Goal: Transaction & Acquisition: Purchase product/service

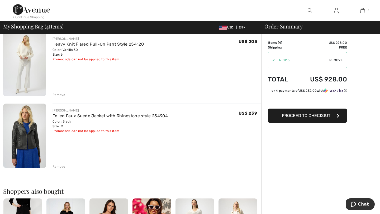
scroll to position [192, 0]
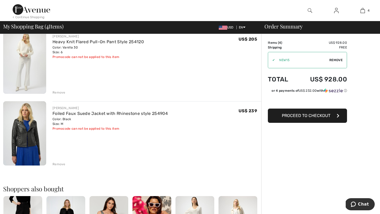
click at [30, 62] on img at bounding box center [24, 62] width 43 height 64
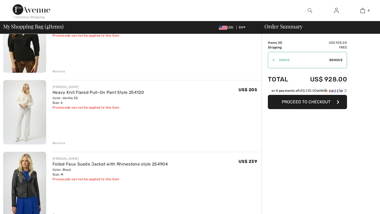
scroll to position [107, 0]
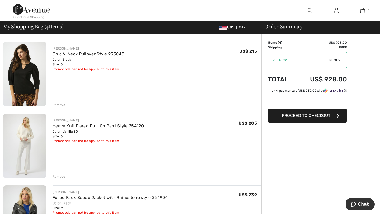
click at [57, 176] on div "Remove" at bounding box center [59, 177] width 13 height 5
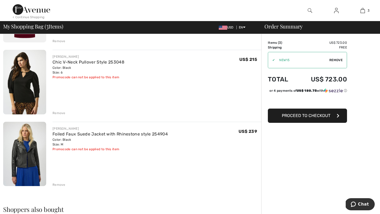
scroll to position [102, 0]
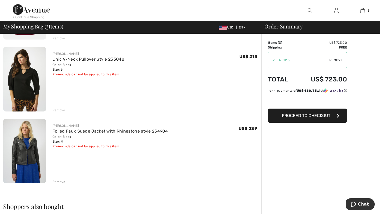
click at [30, 157] on img at bounding box center [24, 151] width 43 height 64
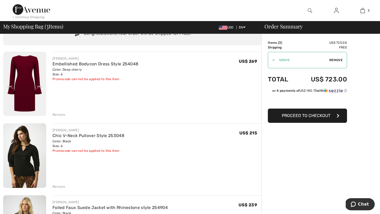
click at [26, 84] on img at bounding box center [24, 84] width 43 height 64
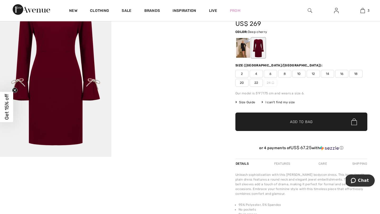
scroll to position [2, 0]
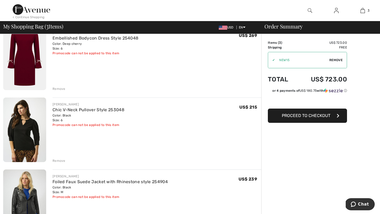
scroll to position [67, 0]
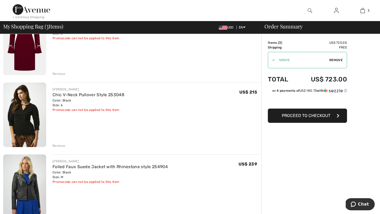
click at [21, 125] on img at bounding box center [24, 115] width 43 height 64
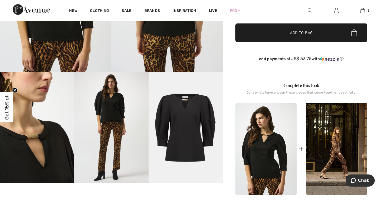
scroll to position [128, 0]
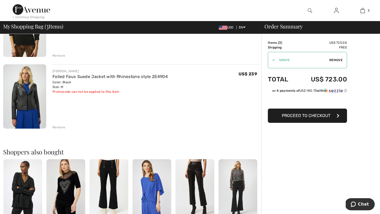
click at [58, 127] on div "Remove" at bounding box center [59, 127] width 13 height 5
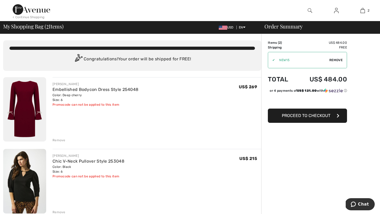
type input "NEW15"
click at [221, 26] on img at bounding box center [223, 28] width 8 height 4
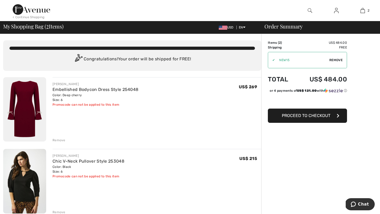
click at [228, 26] on span "USD" at bounding box center [227, 28] width 17 height 4
click at [225, 26] on img at bounding box center [223, 28] width 8 height 4
click at [219, 26] on img at bounding box center [223, 28] width 8 height 4
click at [222, 28] on img at bounding box center [223, 28] width 8 height 4
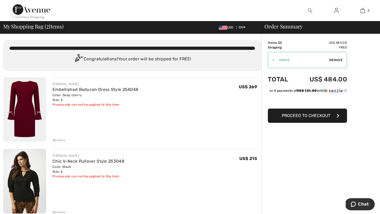
click at [32, 4] on img at bounding box center [31, 9] width 37 height 11
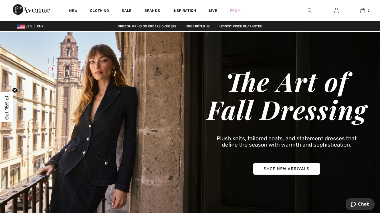
click at [27, 26] on span "USD" at bounding box center [25, 27] width 17 height 4
click at [19, 27] on img at bounding box center [21, 27] width 8 height 4
click at [15, 25] on div "USD EN English Français" at bounding box center [22, 26] width 44 height 5
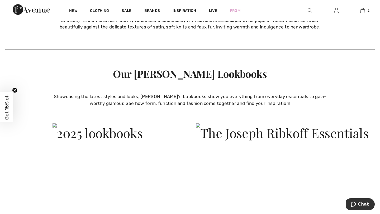
scroll to position [1186, 0]
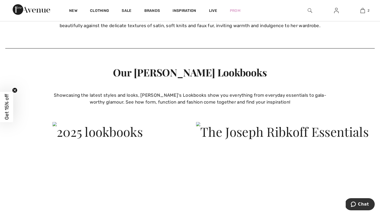
click at [182, 99] on div "Showcasing the latest styles and looks, Joseph Ribkoff's Lookbooks show you eve…" at bounding box center [189, 98] width 277 height 13
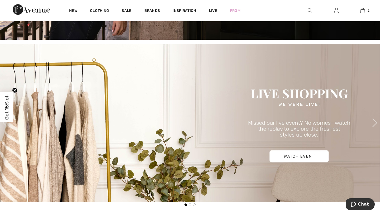
scroll to position [0, 0]
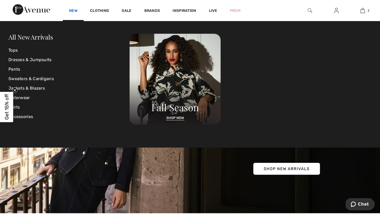
click at [71, 10] on link "New" at bounding box center [73, 11] width 8 height 6
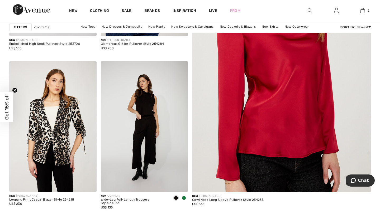
scroll to position [194, 0]
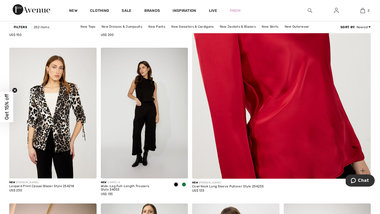
click at [302, 83] on img at bounding box center [281, 53] width 214 height 322
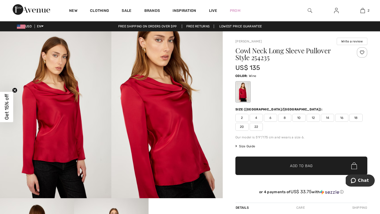
click at [271, 118] on span "6" at bounding box center [270, 118] width 13 height 8
click at [293, 165] on span "Add to Bag" at bounding box center [301, 166] width 23 height 6
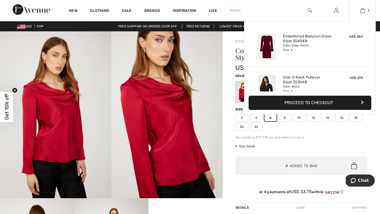
scroll to position [58, 0]
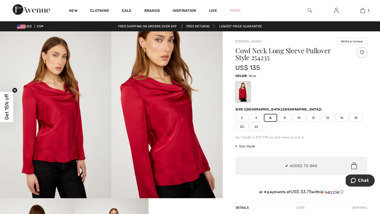
click at [36, 134] on img at bounding box center [55, 114] width 111 height 167
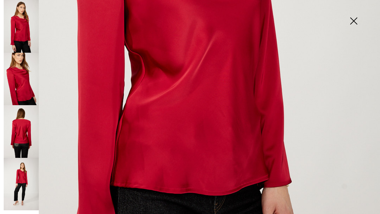
scroll to position [356, 0]
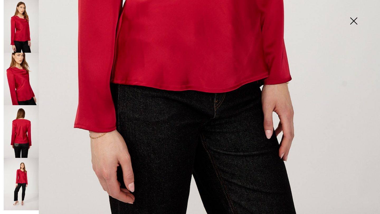
click at [21, 86] on img at bounding box center [21, 79] width 35 height 53
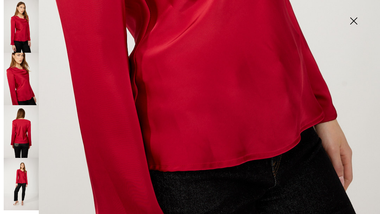
click at [26, 137] on img at bounding box center [21, 131] width 35 height 53
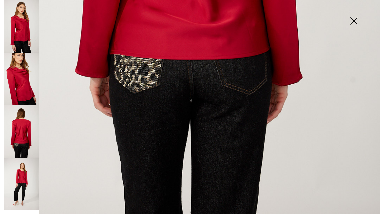
click at [29, 173] on img at bounding box center [21, 184] width 35 height 53
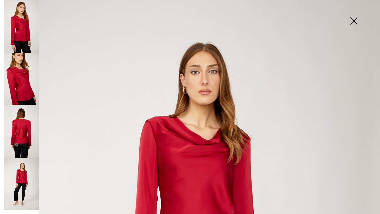
scroll to position [0, 0]
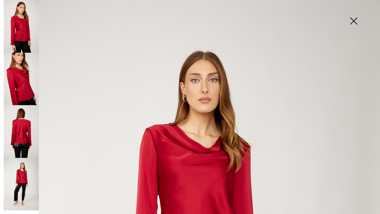
click at [354, 17] on img at bounding box center [354, 21] width 26 height 27
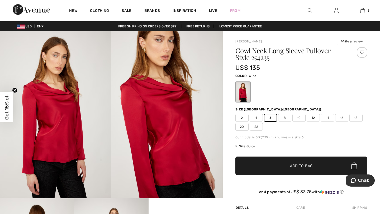
click at [302, 69] on div "US$ 135" at bounding box center [291, 68] width 110 height 10
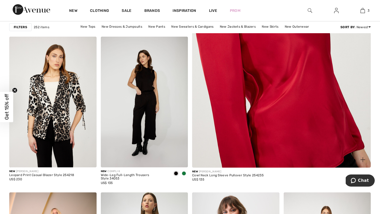
click at [305, 102] on img at bounding box center [281, 42] width 214 height 322
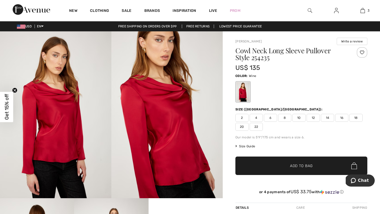
click at [245, 147] on span "Size Guide" at bounding box center [246, 146] width 20 height 5
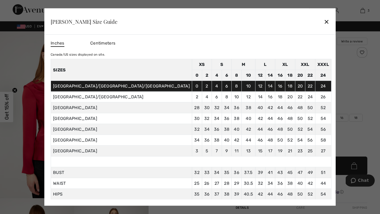
scroll to position [2, 0]
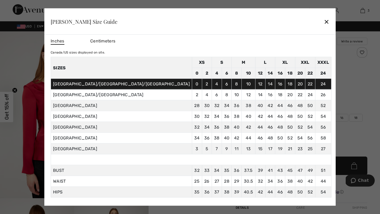
click at [325, 104] on div at bounding box center [190, 107] width 380 height 214
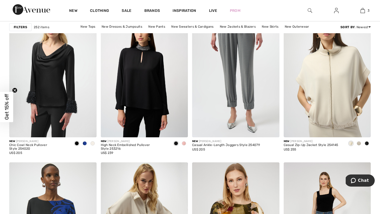
scroll to position [771, 0]
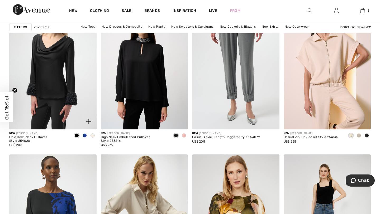
click at [84, 134] on span at bounding box center [85, 136] width 4 height 4
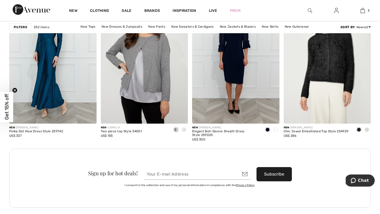
scroll to position [1061, 0]
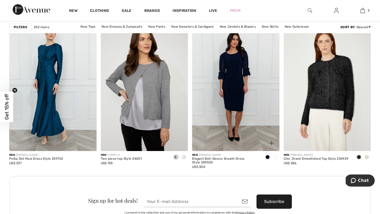
click at [248, 107] on img at bounding box center [235, 86] width 87 height 131
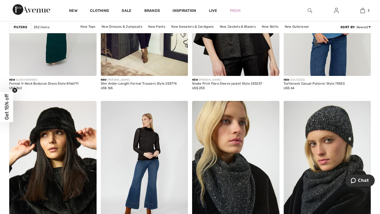
scroll to position [2274, 0]
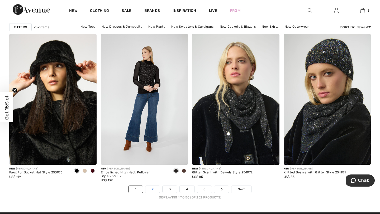
click at [156, 191] on link "2" at bounding box center [152, 189] width 15 height 7
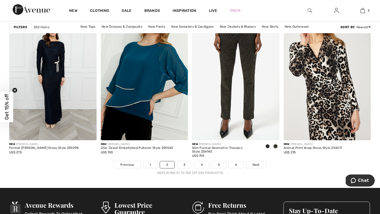
scroll to position [2299, 0]
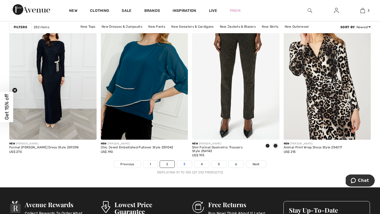
click at [182, 166] on link "3" at bounding box center [184, 164] width 15 height 7
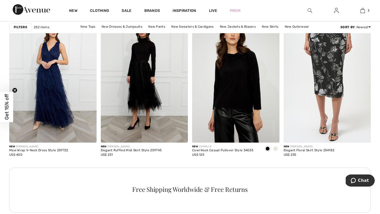
scroll to position [1784, 0]
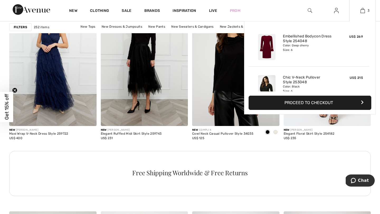
click at [310, 100] on button "Proceed to Checkout" at bounding box center [310, 103] width 123 height 14
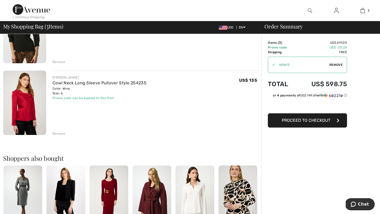
scroll to position [71, 0]
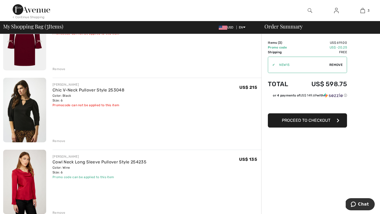
click at [62, 142] on div "Remove" at bounding box center [59, 141] width 13 height 5
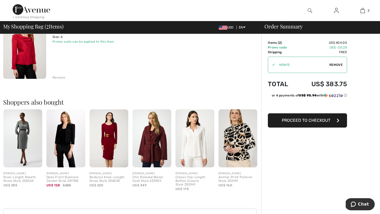
scroll to position [0, 0]
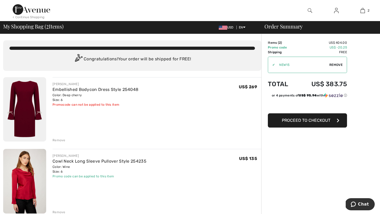
click at [28, 110] on img at bounding box center [24, 109] width 43 height 64
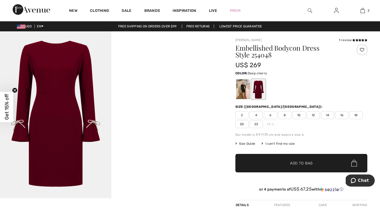
click at [287, 115] on span "8" at bounding box center [284, 115] width 13 height 8
click at [301, 160] on span "✔ Added to Bag Add to Bag" at bounding box center [302, 163] width 132 height 18
click at [362, 12] on img at bounding box center [363, 10] width 4 height 6
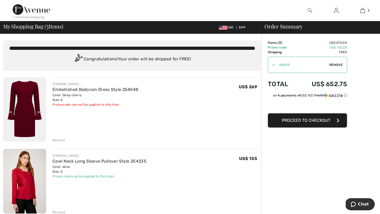
click at [57, 140] on div "Remove" at bounding box center [59, 140] width 13 height 5
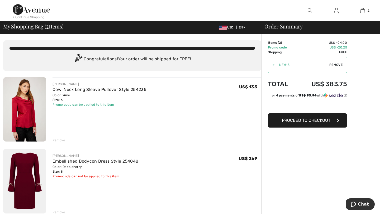
click at [28, 172] on img at bounding box center [24, 181] width 43 height 64
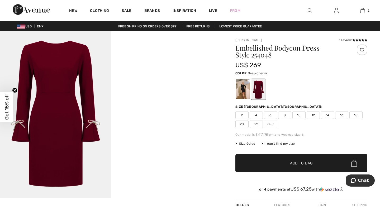
click at [246, 143] on span "Size Guide" at bounding box center [246, 144] width 20 height 5
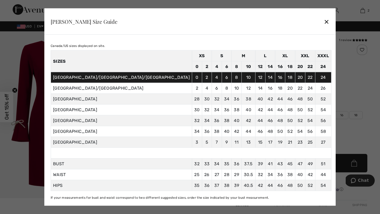
scroll to position [14, 0]
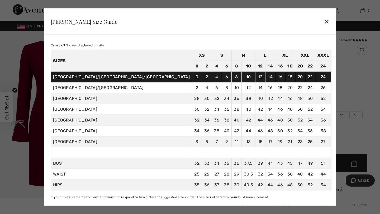
click at [333, 72] on div at bounding box center [190, 107] width 380 height 214
